Goal: Contribute content: Contribute content

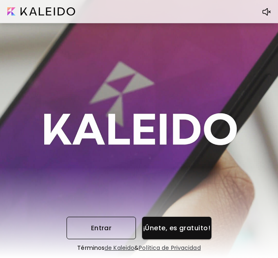
click at [119, 228] on span "Entrar" at bounding box center [101, 228] width 56 height 9
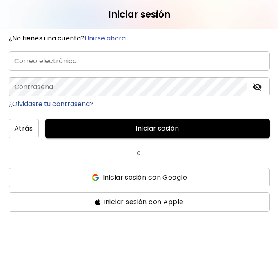
type input "**********"
click at [88, 129] on span "Iniciar sesión" at bounding box center [157, 129] width 211 height 10
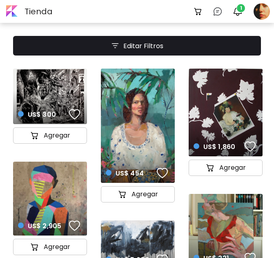
click at [164, 175] on div "button" at bounding box center [162, 173] width 11 height 12
click at [71, 115] on div "button" at bounding box center [74, 114] width 11 height 12
click at [78, 226] on div "button" at bounding box center [74, 226] width 11 height 12
click at [253, 151] on div "button" at bounding box center [249, 146] width 11 height 12
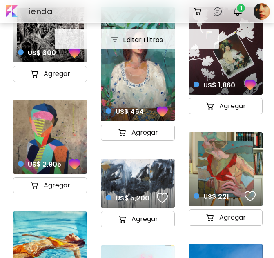
scroll to position [82, 0]
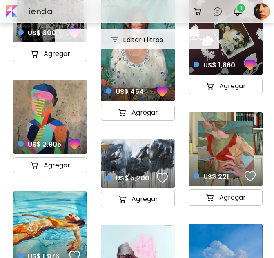
click at [251, 175] on div "button" at bounding box center [249, 176] width 11 height 12
click at [162, 177] on div "button" at bounding box center [162, 178] width 11 height 12
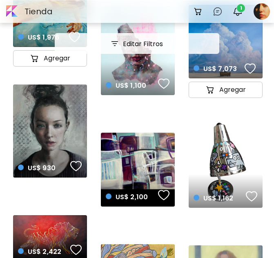
scroll to position [286, 0]
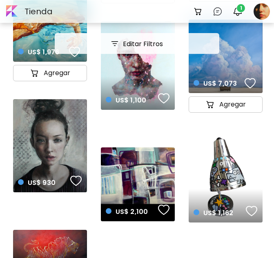
click at [166, 100] on img at bounding box center [163, 98] width 11 height 12
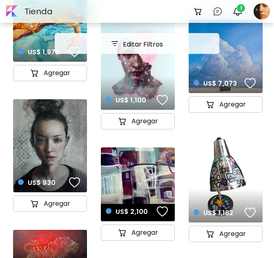
click at [164, 101] on div "button" at bounding box center [162, 100] width 11 height 12
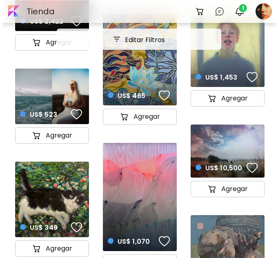
scroll to position [653, 0]
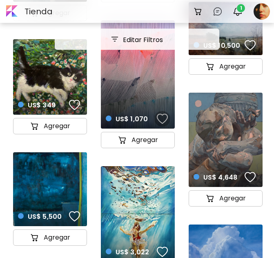
click at [157, 117] on div "button" at bounding box center [162, 119] width 11 height 12
click at [248, 176] on div "button" at bounding box center [249, 177] width 11 height 12
click at [260, 15] on div at bounding box center [262, 11] width 18 height 21
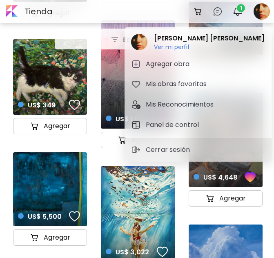
click at [242, 14] on div at bounding box center [137, 129] width 274 height 258
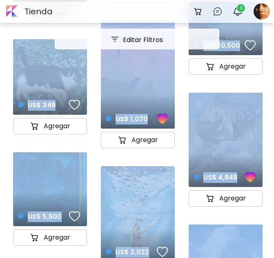
click at [236, 14] on img "button" at bounding box center [238, 12] width 10 height 10
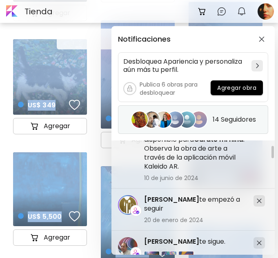
scroll to position [0, 0]
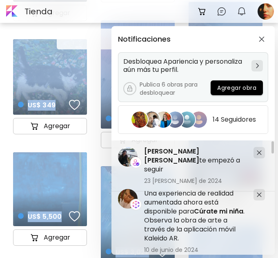
click at [234, 88] on span "Agregar obra" at bounding box center [236, 88] width 39 height 9
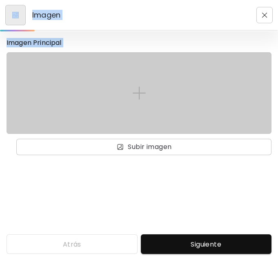
click at [136, 93] on img at bounding box center [139, 92] width 13 height 13
click at [0, 0] on input "file" at bounding box center [0, 0] width 0 height 0
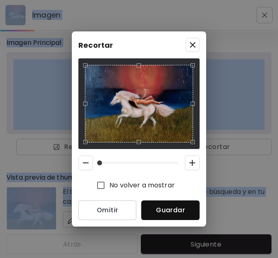
click at [115, 94] on div "Use the arrow keys to move the crop selection area" at bounding box center [139, 104] width 108 height 78
click at [80, 55] on div "Recortar No volver a mostrar Omitir Guardar" at bounding box center [139, 128] width 134 height 195
drag, startPoint x: 102, startPoint y: 162, endPoint x: 92, endPoint y: 163, distance: 9.9
click at [97, 163] on span at bounding box center [99, 162] width 5 height 5
click at [158, 210] on span "Guardar" at bounding box center [170, 210] width 45 height 9
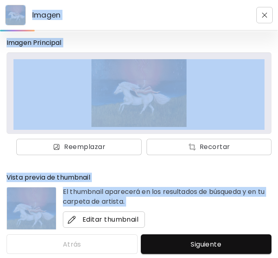
click at [105, 219] on span "Editar thumbnail" at bounding box center [103, 220] width 69 height 10
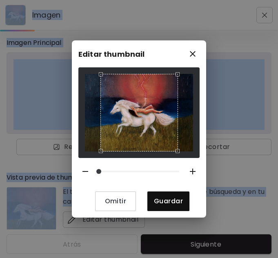
click at [84, 160] on div "Omitir Guardar" at bounding box center [138, 139] width 121 height 144
click at [160, 197] on span "Guardar" at bounding box center [168, 201] width 29 height 9
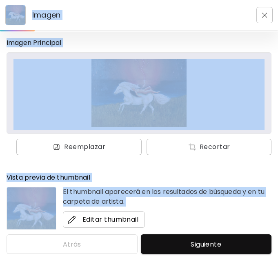
scroll to position [14, 0]
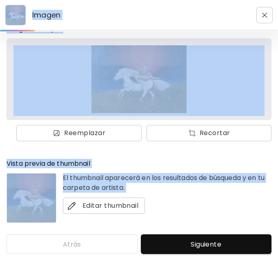
click at [95, 180] on p "El thumbnail aparecerá en los resultados de búsqueda y en tu carpeta de artista." at bounding box center [167, 183] width 208 height 20
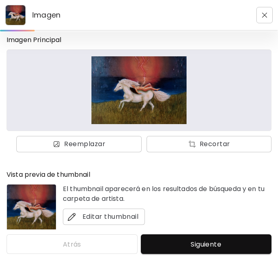
scroll to position [0, 0]
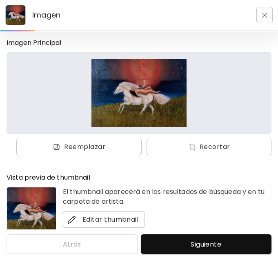
click at [166, 236] on button "Siguiente" at bounding box center [206, 244] width 131 height 20
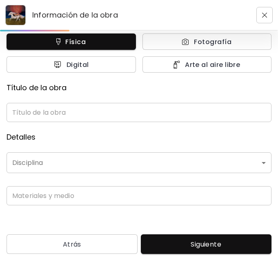
scroll to position [37, 0]
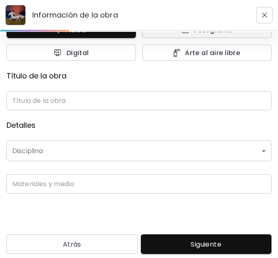
click at [91, 96] on input "text" at bounding box center [139, 100] width 265 height 19
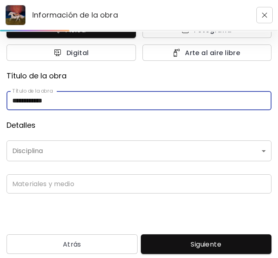
type input "**********"
drag, startPoint x: 71, startPoint y: 100, endPoint x: 2, endPoint y: 103, distance: 69.0
click at [2, 103] on div "**********" at bounding box center [139, 130] width 278 height 197
type input "*"
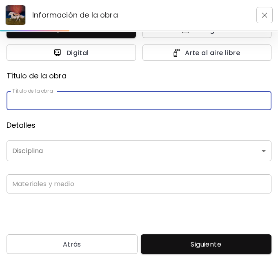
type input "*"
type input "**********"
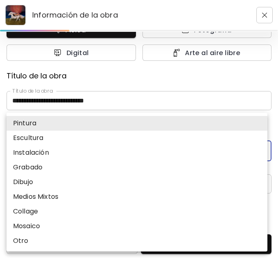
click at [67, 153] on body "**********" at bounding box center [139, 129] width 278 height 258
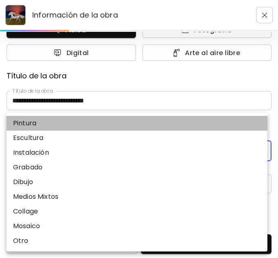
click at [47, 127] on li "Pintura" at bounding box center [137, 123] width 261 height 15
type input "********"
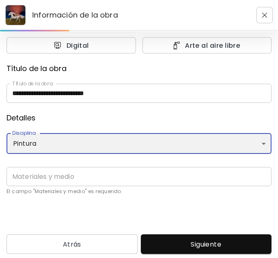
scroll to position [47, 0]
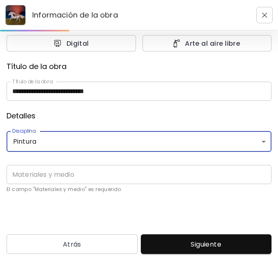
click at [66, 180] on input "text" at bounding box center [139, 174] width 265 height 19
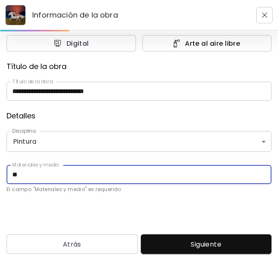
type input "*"
type input "**********"
click at [175, 244] on button "Siguiente" at bounding box center [206, 244] width 131 height 20
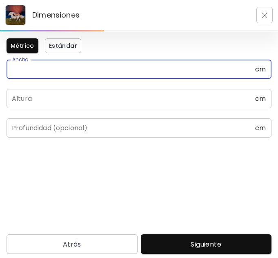
click at [51, 74] on input "text" at bounding box center [131, 69] width 248 height 19
type input "**"
click at [6, 101] on div "Métrico Estándar Ancho ** [PERSON_NAME] [PERSON_NAME] Profundidad (opcional) cm…" at bounding box center [139, 130] width 278 height 197
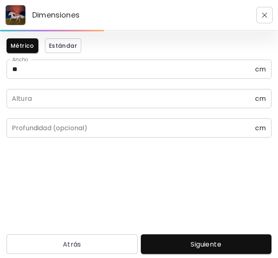
click at [6, 101] on div "Métrico Estándar Ancho ** [PERSON_NAME] [PERSON_NAME] Profundidad (opcional) cm…" at bounding box center [139, 130] width 278 height 197
click at [22, 99] on input "text" at bounding box center [131, 98] width 248 height 19
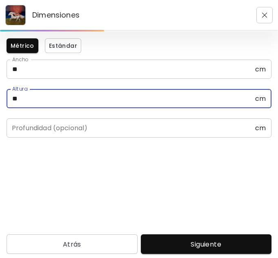
type input "**"
click at [40, 134] on input "text" at bounding box center [131, 127] width 248 height 19
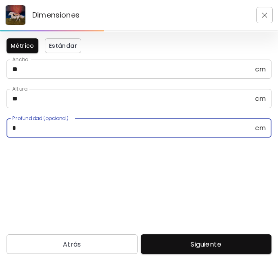
type input "*"
click at [170, 238] on button "Siguiente" at bounding box center [206, 244] width 131 height 20
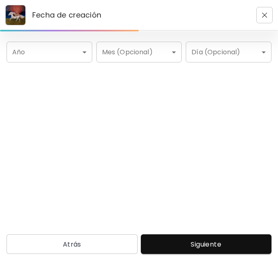
click at [91, 55] on body "Fecha de creación Año ​ Año Mes (Opcional) ​ Mes (Opcional) Día (Opcional) ​ Dí…" at bounding box center [139, 129] width 278 height 258
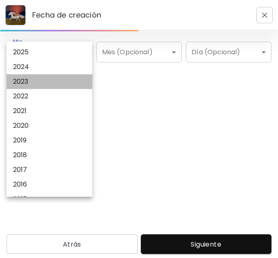
click at [38, 76] on li "2023" at bounding box center [52, 81] width 90 height 15
type input "****"
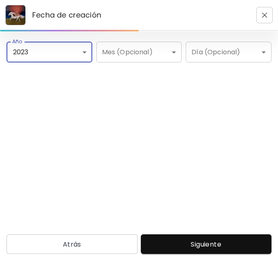
click at [151, 50] on body "Fecha de creación Año 2023 **** Año Mes (Opcional) ​ Mes (Opcional) Día (Opcion…" at bounding box center [139, 129] width 278 height 258
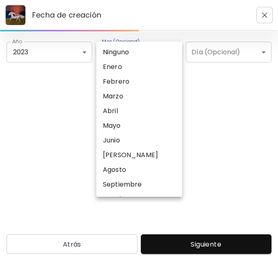
click at [254, 79] on div at bounding box center [139, 129] width 278 height 258
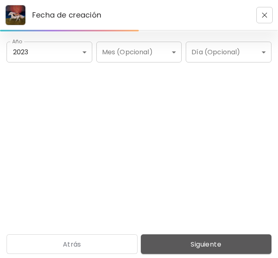
click at [199, 244] on span "Siguiente" at bounding box center [206, 244] width 118 height 9
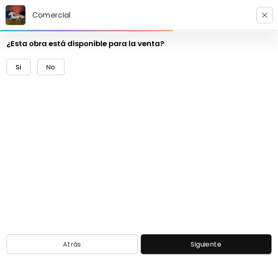
click at [21, 67] on span "Si" at bounding box center [19, 67] width 6 height 9
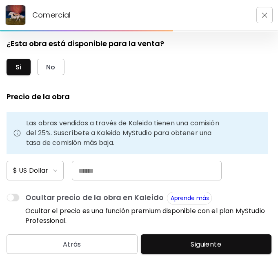
scroll to position [2, 0]
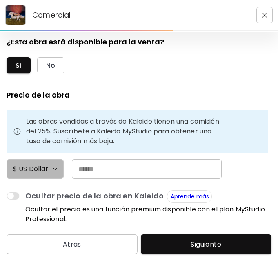
click at [56, 167] on span "$ US Dollar" at bounding box center [35, 169] width 44 height 10
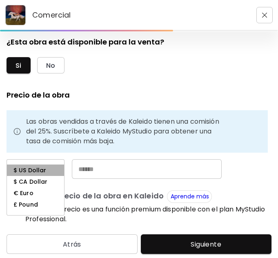
click at [56, 167] on li "$ US Dollar" at bounding box center [35, 169] width 57 height 11
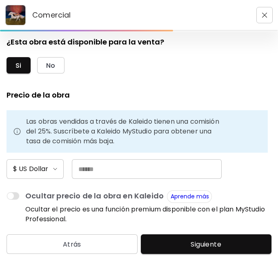
click at [56, 167] on span "$ US Dollar" at bounding box center [35, 169] width 44 height 10
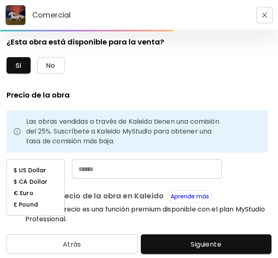
click at [51, 190] on li "€ Euro" at bounding box center [35, 192] width 57 height 11
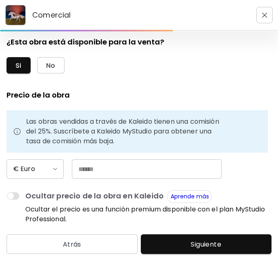
click at [84, 168] on input "text" at bounding box center [147, 169] width 150 height 20
click at [47, 163] on button "€ Euro" at bounding box center [35, 169] width 57 height 20
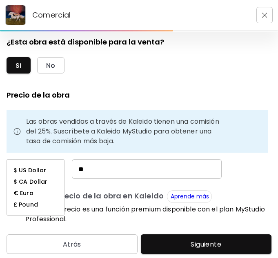
click at [40, 173] on h6 "$ US Dollar" at bounding box center [29, 170] width 33 height 7
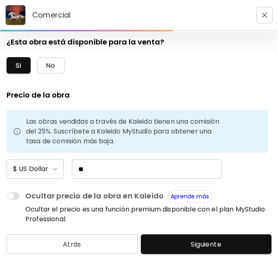
click at [81, 170] on input "**" at bounding box center [147, 169] width 150 height 20
type input "**"
click at [167, 244] on span "Siguiente" at bounding box center [206, 244] width 118 height 9
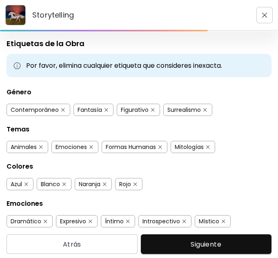
scroll to position [35, 0]
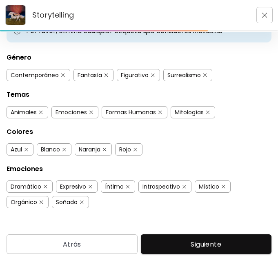
click at [198, 241] on span "Siguiente" at bounding box center [206, 244] width 118 height 9
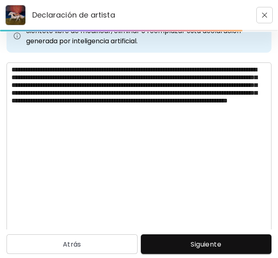
scroll to position [41, 0]
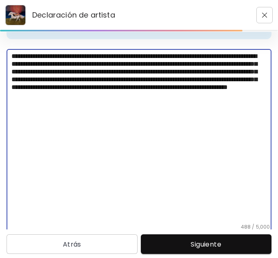
drag, startPoint x: 151, startPoint y: 94, endPoint x: 182, endPoint y: 116, distance: 38.4
click at [182, 116] on textarea "**********" at bounding box center [139, 137] width 256 height 171
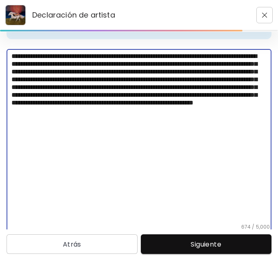
click at [221, 118] on textarea "**********" at bounding box center [139, 137] width 256 height 171
click at [208, 119] on textarea "**********" at bounding box center [139, 137] width 256 height 171
click at [164, 120] on textarea "**********" at bounding box center [139, 137] width 256 height 171
click at [154, 130] on textarea "**********" at bounding box center [139, 137] width 256 height 171
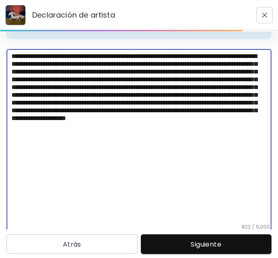
drag, startPoint x: 112, startPoint y: 135, endPoint x: 67, endPoint y: 135, distance: 44.9
click at [67, 135] on textarea "**********" at bounding box center [139, 137] width 256 height 171
drag, startPoint x: 264, startPoint y: 134, endPoint x: 229, endPoint y: 136, distance: 35.1
click at [229, 136] on textarea "**********" at bounding box center [139, 137] width 256 height 171
type textarea "**********"
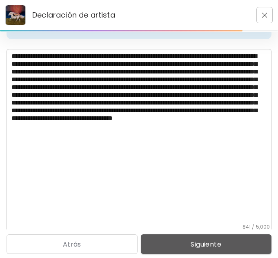
click at [214, 244] on span "Siguiente" at bounding box center [206, 244] width 118 height 9
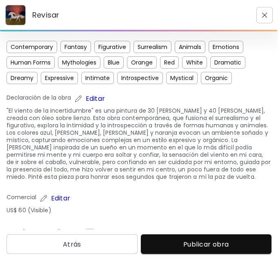
scroll to position [210, 0]
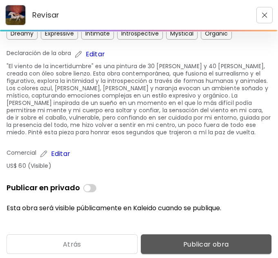
click at [172, 237] on button "Publicar obra" at bounding box center [206, 244] width 131 height 20
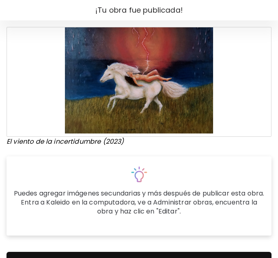
scroll to position [46, 0]
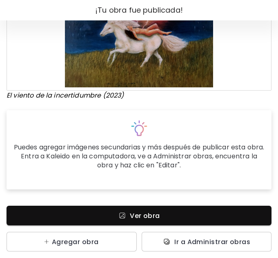
click at [174, 217] on span "Ver obra" at bounding box center [139, 215] width 252 height 9
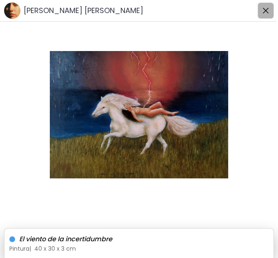
click at [272, 13] on button "button" at bounding box center [265, 10] width 16 height 16
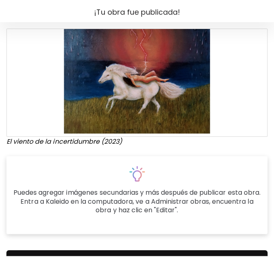
scroll to position [46, 0]
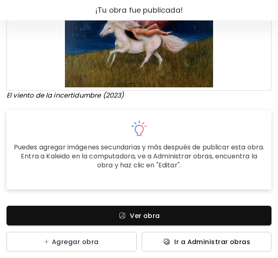
click at [185, 244] on button "Ir a Administrar obras" at bounding box center [207, 242] width 130 height 20
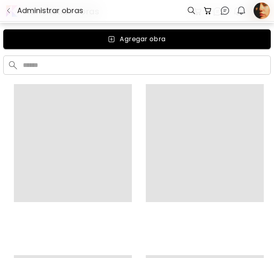
click at [261, 8] on div at bounding box center [261, 10] width 15 height 20
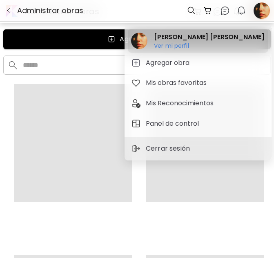
click at [167, 40] on h2 "[PERSON_NAME] [PERSON_NAME]" at bounding box center [209, 37] width 110 height 10
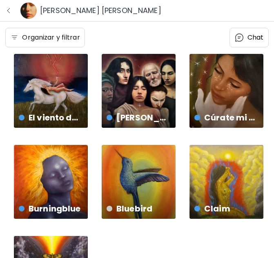
click at [120, 11] on h6 "[PERSON_NAME] [PERSON_NAME]" at bounding box center [100, 11] width 121 height 10
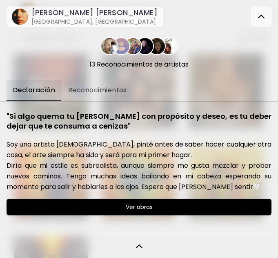
click at [264, 13] on img at bounding box center [261, 17] width 10 height 10
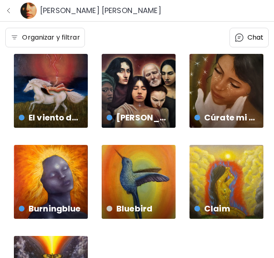
click at [74, 164] on div "Burningblue US$ 30 | 20 x 25 cm" at bounding box center [51, 182] width 74 height 74
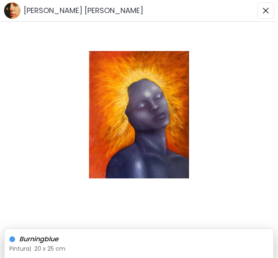
click at [29, 238] on h6 "Burningblue" at bounding box center [135, 239] width 233 height 11
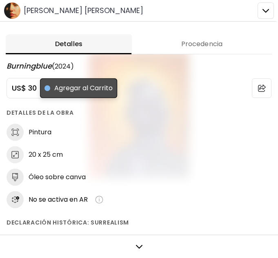
click at [75, 85] on span "Agregar al Carrito" at bounding box center [78, 88] width 68 height 10
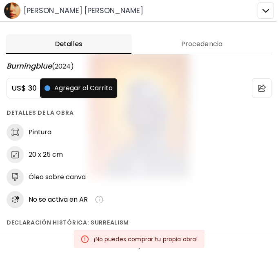
click at [28, 85] on h5 "US$ 30" at bounding box center [23, 88] width 33 height 10
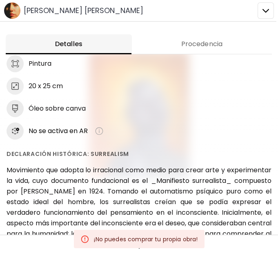
scroll to position [69, 0]
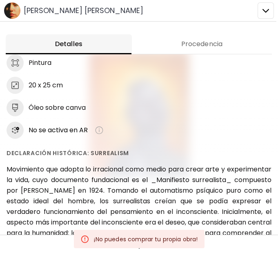
click at [275, 10] on div at bounding box center [139, 129] width 278 height 258
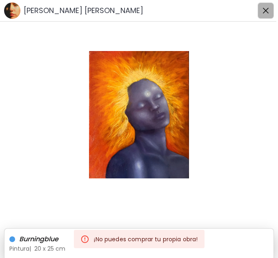
click at [272, 9] on button "button" at bounding box center [265, 10] width 16 height 16
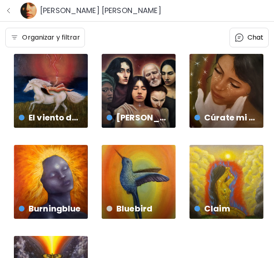
click at [25, 11] on image at bounding box center [28, 10] width 16 height 16
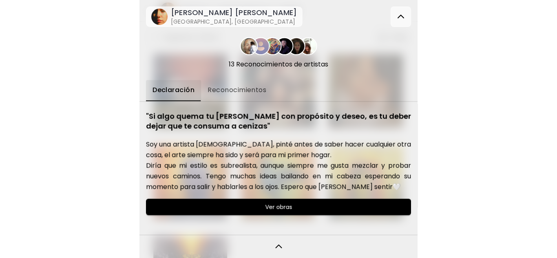
scroll to position [16, 0]
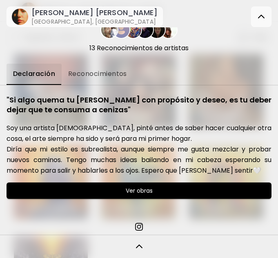
click at [44, 16] on h6 "[PERSON_NAME] [PERSON_NAME]" at bounding box center [94, 13] width 126 height 10
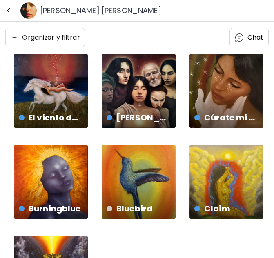
click at [13, 11] on button "button" at bounding box center [8, 10] width 11 height 11
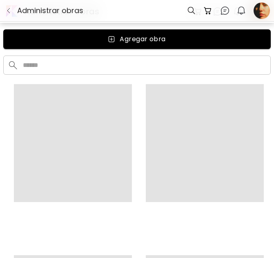
click at [267, 7] on div at bounding box center [261, 10] width 15 height 20
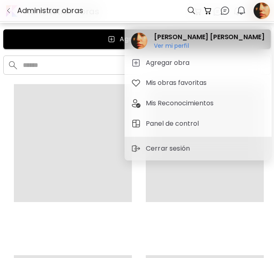
drag, startPoint x: 95, startPoint y: 89, endPoint x: 100, endPoint y: 82, distance: 8.5
click at [95, 89] on div at bounding box center [137, 129] width 274 height 258
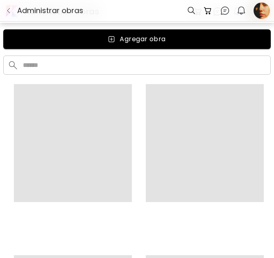
click at [272, 9] on div at bounding box center [137, 10] width 274 height 21
click at [259, 10] on div at bounding box center [261, 10] width 15 height 20
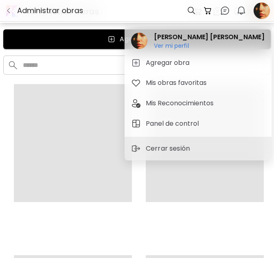
click at [68, 95] on div at bounding box center [137, 129] width 274 height 258
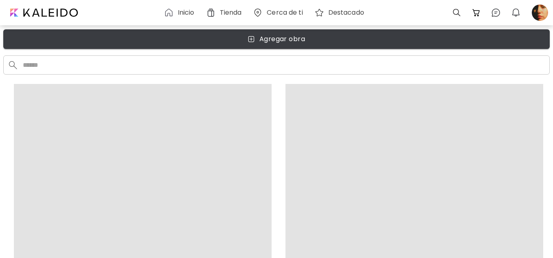
click at [253, 40] on img "button" at bounding box center [251, 39] width 7 height 7
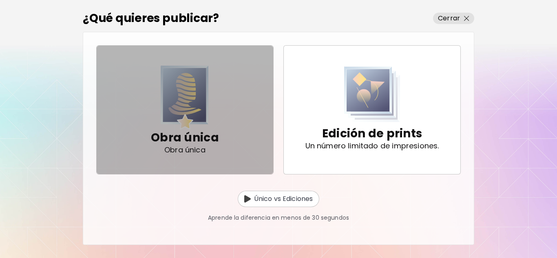
click at [223, 132] on span "Obra única Obra única" at bounding box center [185, 110] width 164 height 86
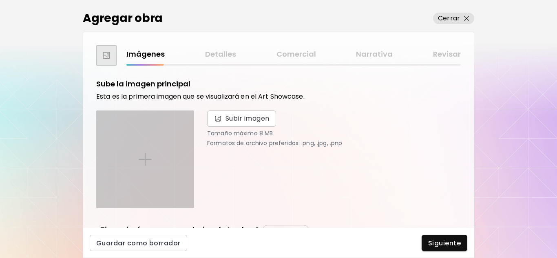
click at [149, 142] on div at bounding box center [145, 159] width 97 height 97
click at [0, 0] on input "file" at bounding box center [0, 0] width 0 height 0
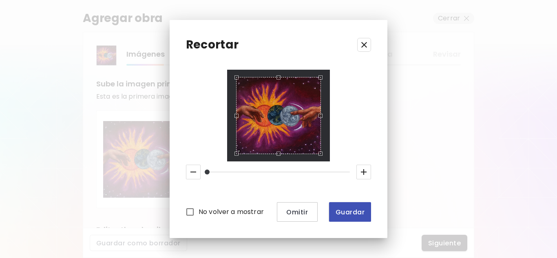
click at [277, 211] on button "Guardar" at bounding box center [350, 212] width 42 height 20
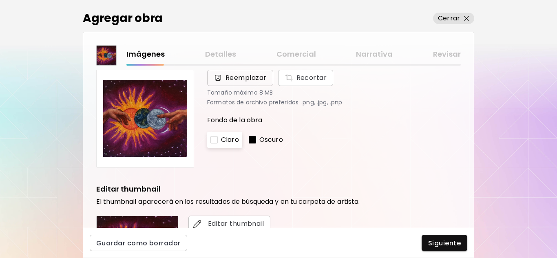
scroll to position [82, 0]
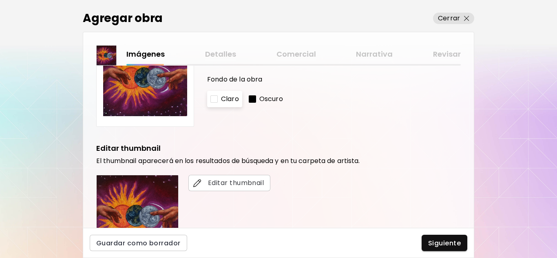
click at [249, 102] on div at bounding box center [252, 98] width 7 height 7
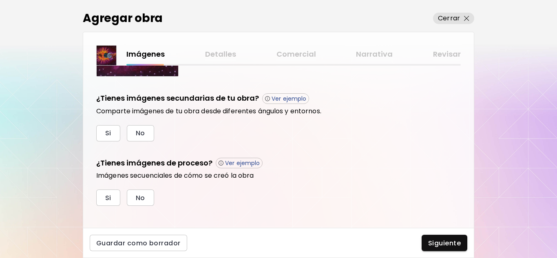
scroll to position [270, 0]
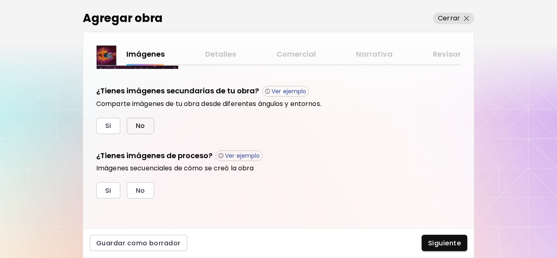
click at [141, 129] on span "No" at bounding box center [140, 126] width 9 height 9
click at [140, 188] on span "No" at bounding box center [140, 190] width 9 height 9
click at [277, 244] on span "Siguiente" at bounding box center [444, 243] width 33 height 9
